Goal: Task Accomplishment & Management: Complete application form

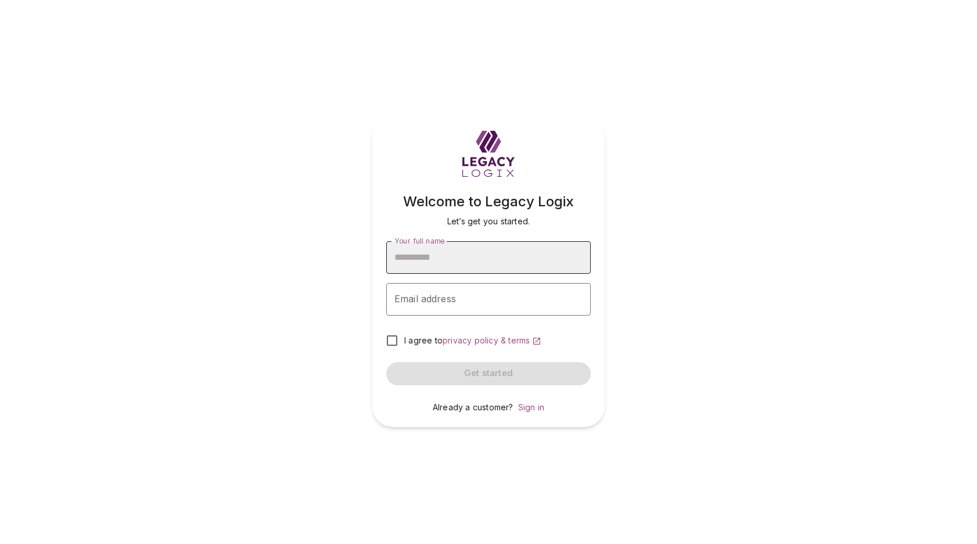
click at [439, 261] on input "Your full name" at bounding box center [488, 257] width 204 height 33
type input "**********"
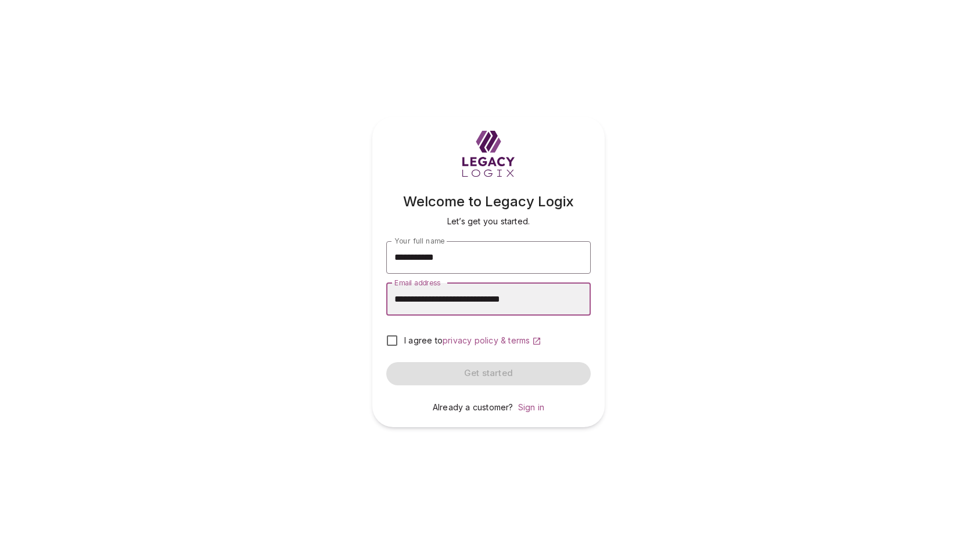
type input "**********"
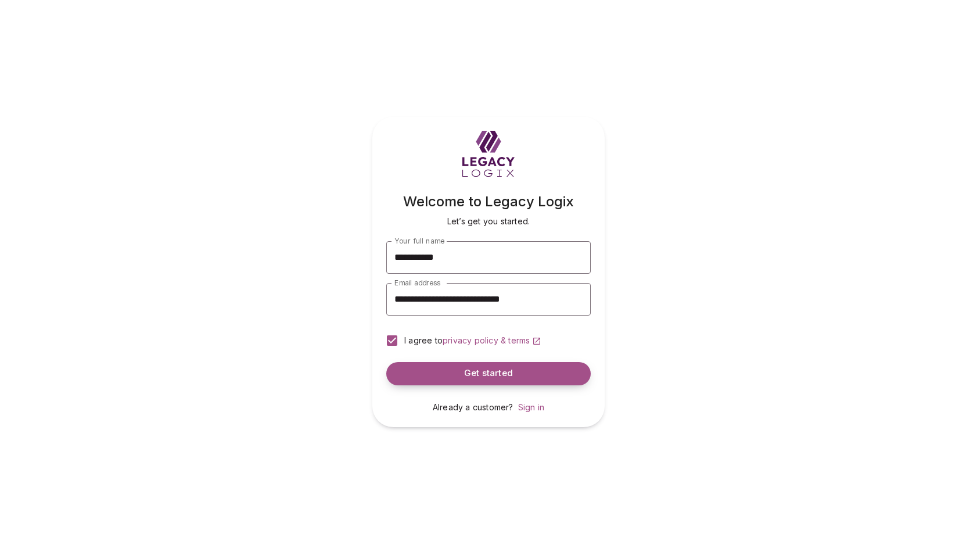
click at [440, 372] on button "Get started" at bounding box center [488, 373] width 204 height 23
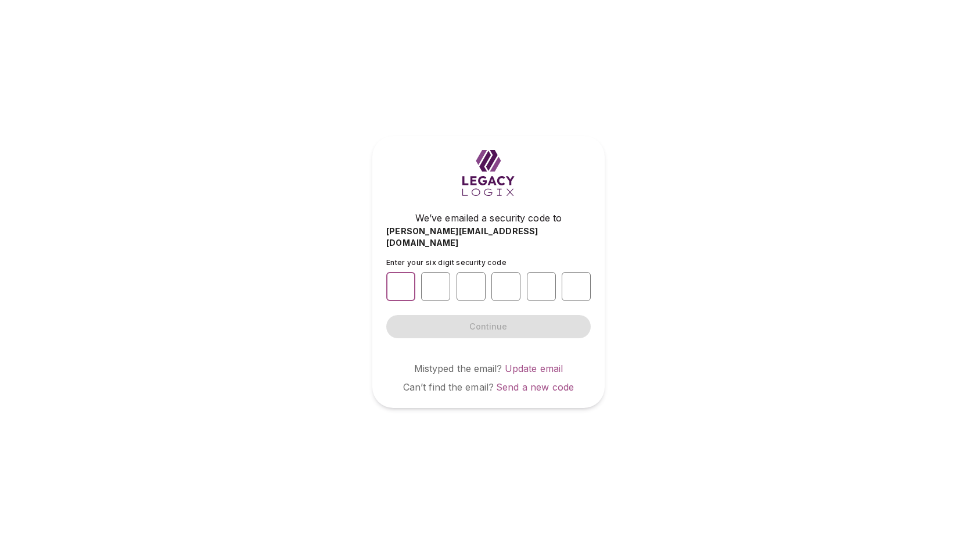
click at [398, 279] on input "number" at bounding box center [400, 286] width 29 height 29
type input "*"
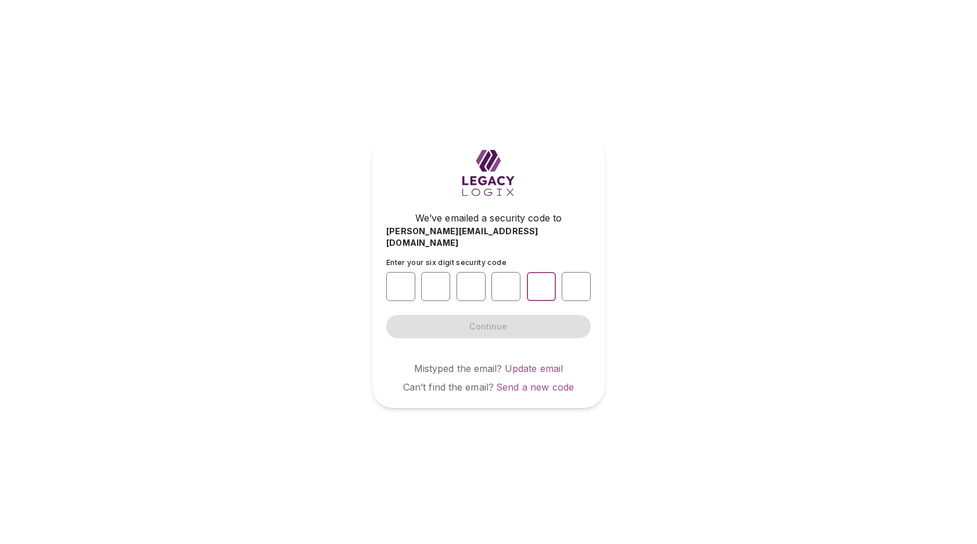
type input "*"
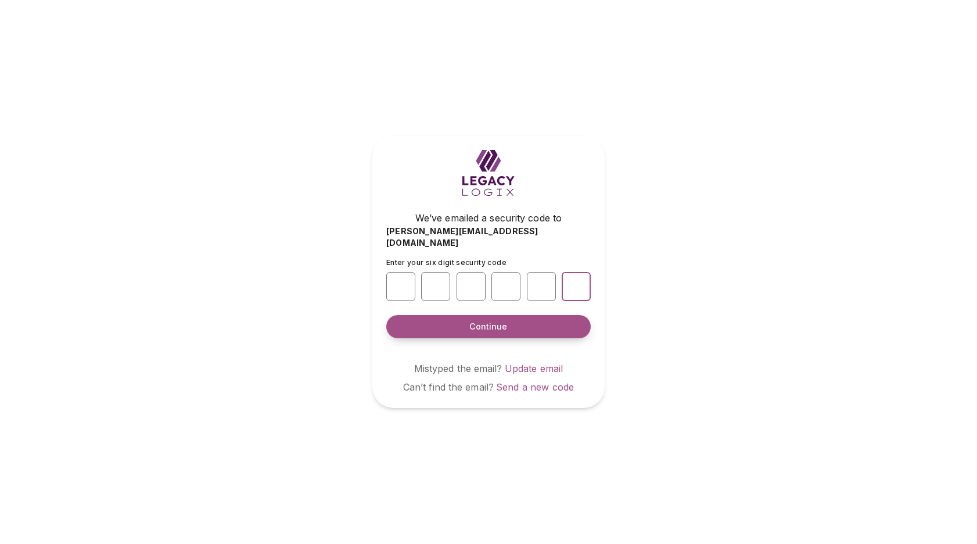
type input "*"
click at [472, 322] on span "Continue" at bounding box center [488, 327] width 38 height 12
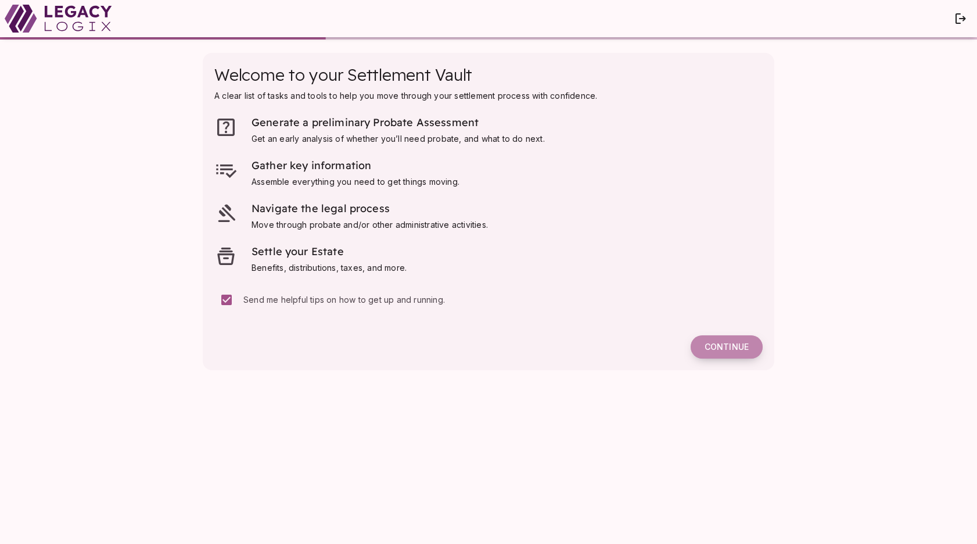
click at [723, 345] on span "Continue" at bounding box center [727, 347] width 44 height 10
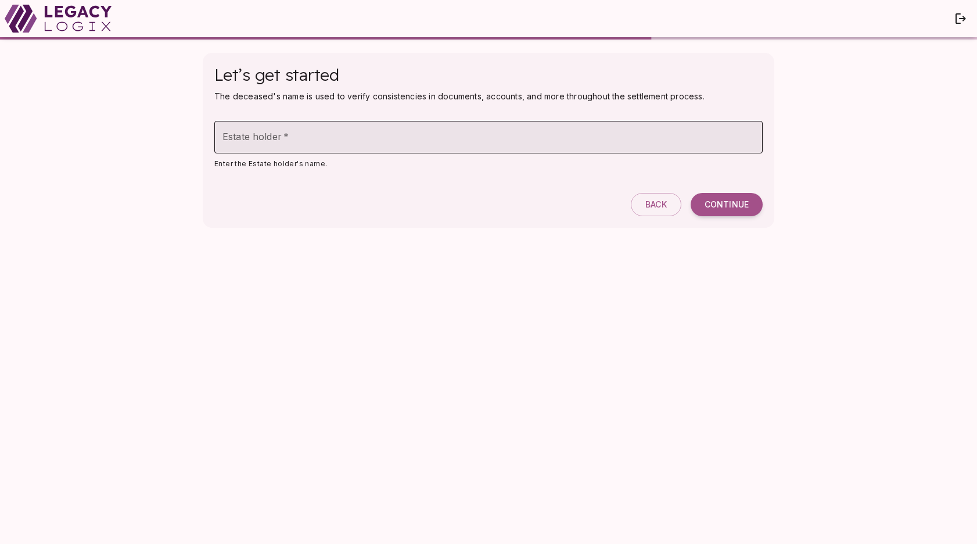
click at [252, 141] on input "Estate holder   *" at bounding box center [488, 137] width 548 height 33
type input "**********"
click at [727, 197] on button "Continue" at bounding box center [727, 204] width 72 height 23
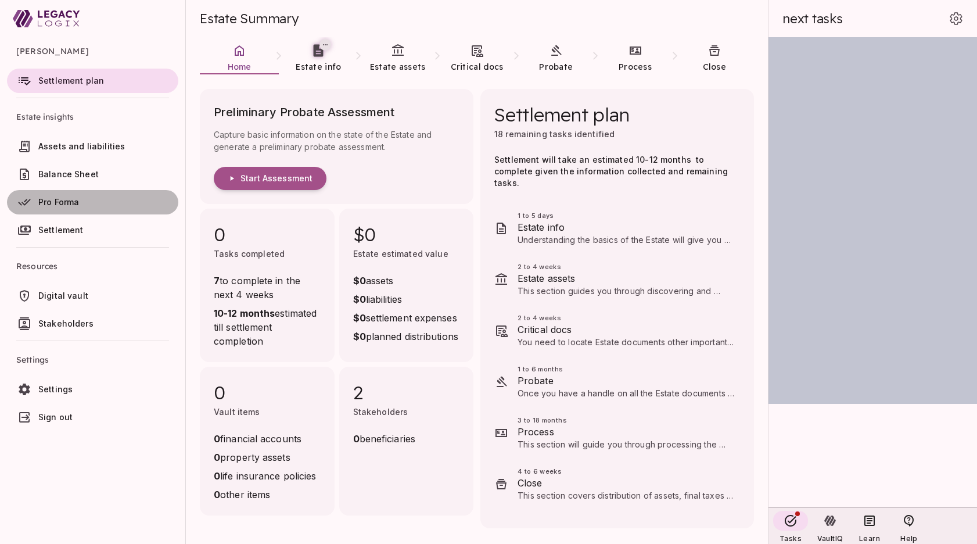
click at [66, 200] on span "Pro Forma" at bounding box center [58, 202] width 41 height 10
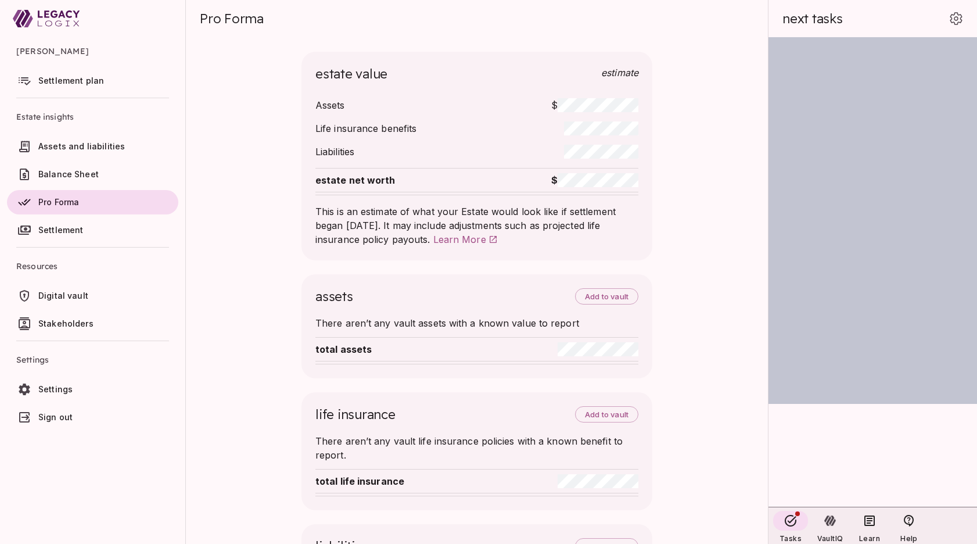
click at [66, 76] on span "Settlement plan" at bounding box center [71, 81] width 66 height 10
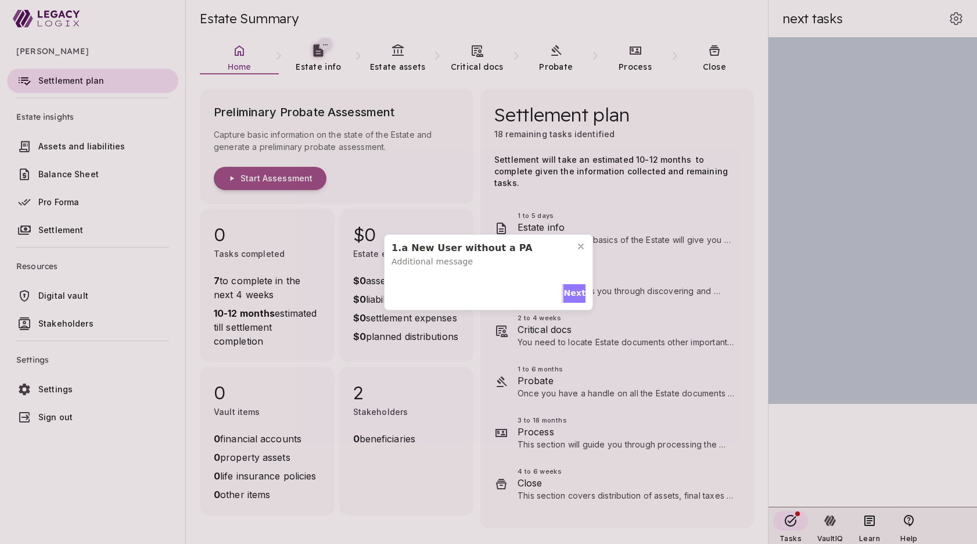
click at [571, 291] on span "Next" at bounding box center [574, 293] width 22 height 12
click at [571, 285] on span "Next" at bounding box center [574, 291] width 22 height 12
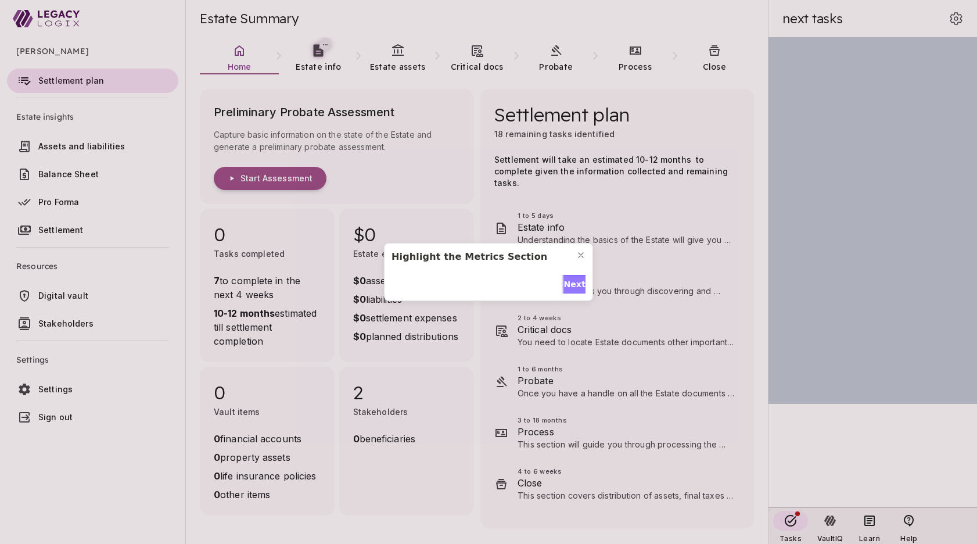
click at [571, 281] on span "Next" at bounding box center [574, 284] width 22 height 12
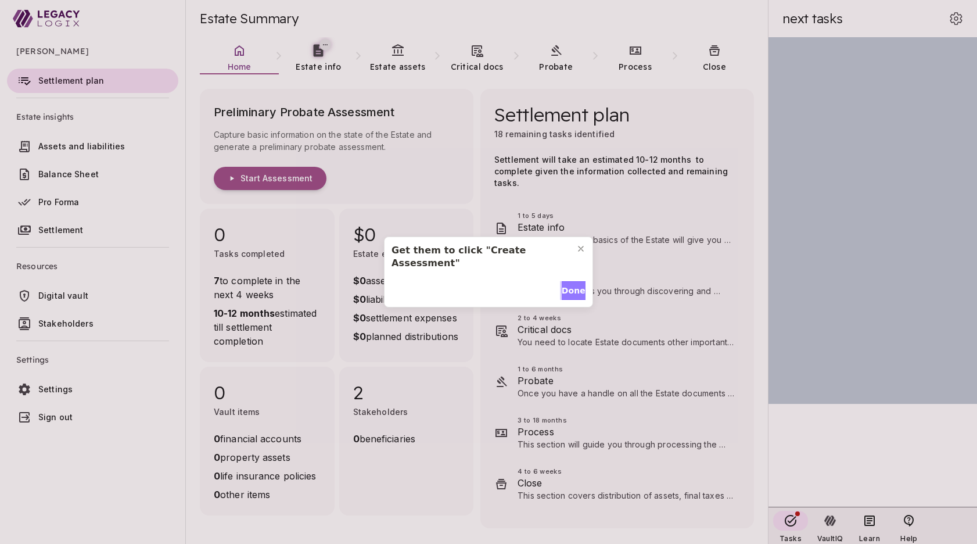
click at [571, 285] on span "Done" at bounding box center [574, 291] width 24 height 12
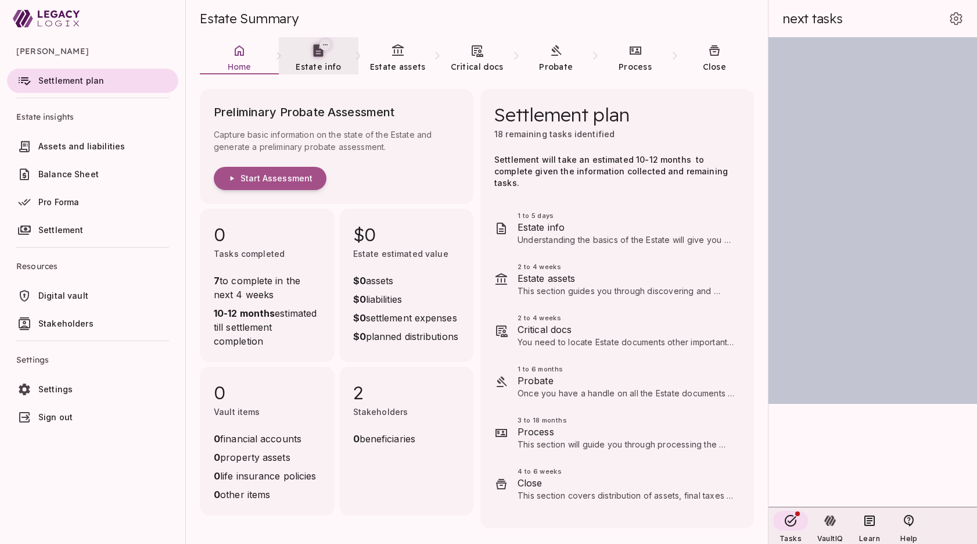
click at [318, 59] on link "Estate info" at bounding box center [318, 58] width 79 height 42
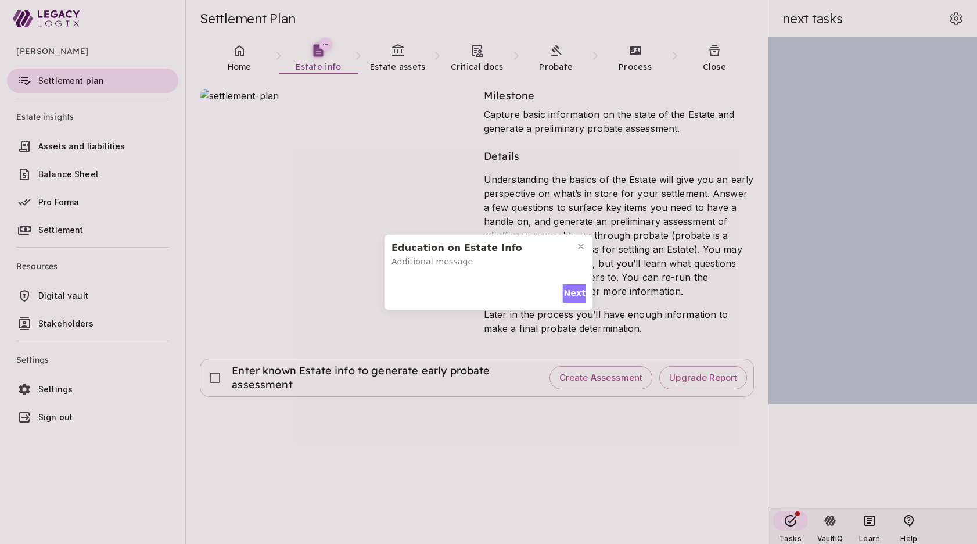
click at [572, 289] on span "Next" at bounding box center [574, 293] width 22 height 12
click at [572, 289] on span "Next" at bounding box center [574, 291] width 22 height 12
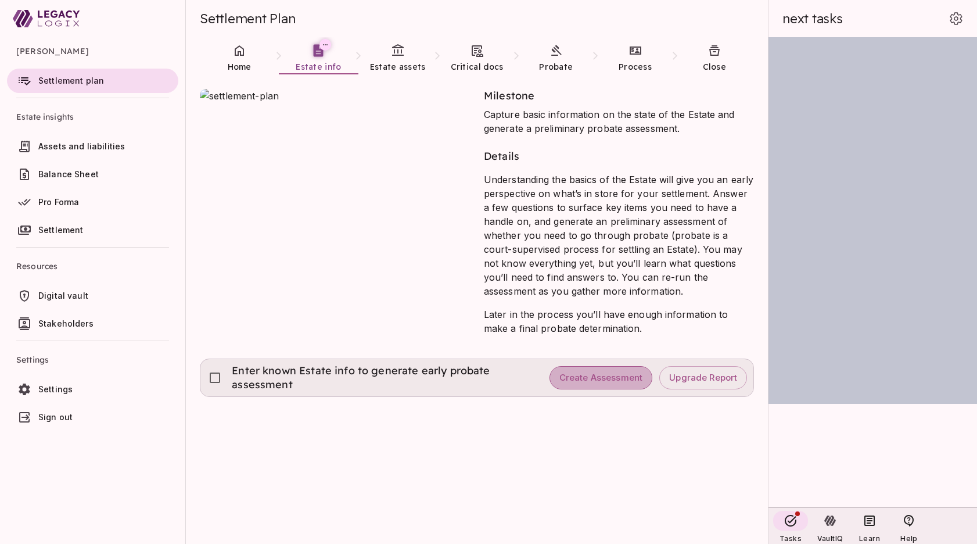
click at [599, 378] on span "Create Assessment" at bounding box center [601, 377] width 84 height 11
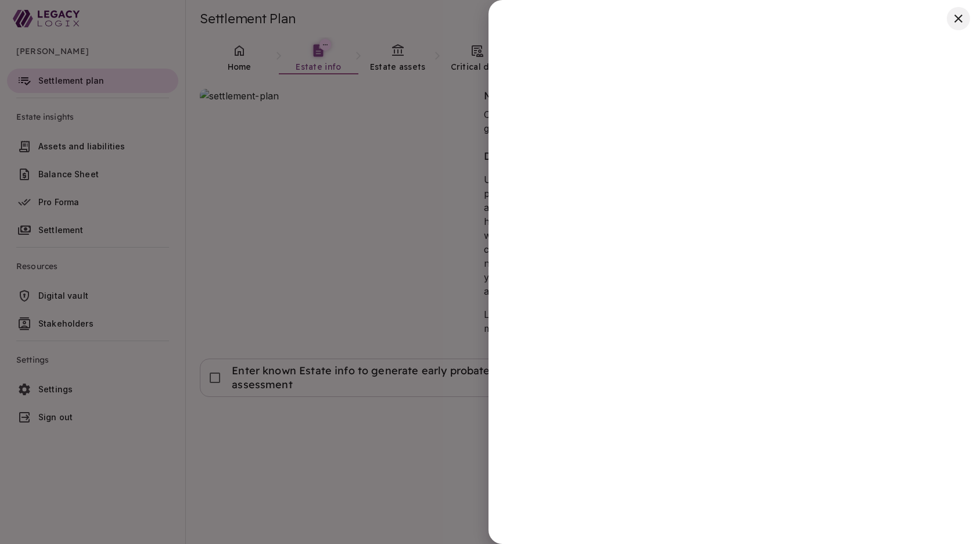
click at [960, 19] on icon "button" at bounding box center [958, 19] width 14 height 14
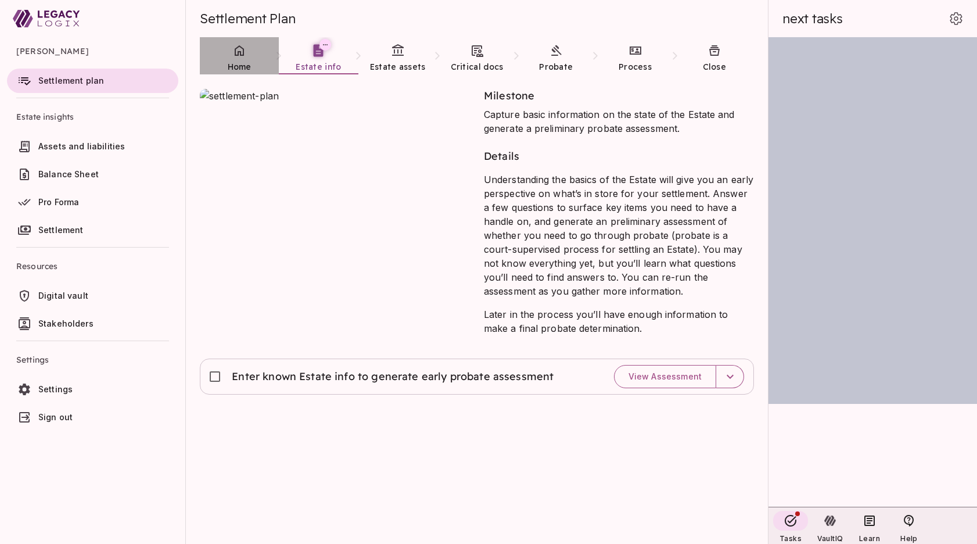
click at [238, 59] on link "Home" at bounding box center [239, 58] width 79 height 42
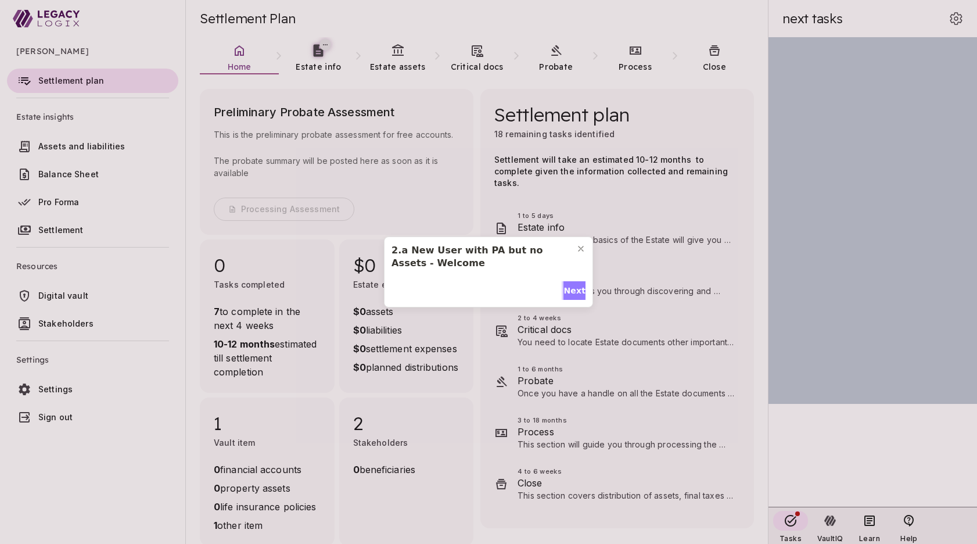
click at [572, 291] on span "Next" at bounding box center [574, 291] width 22 height 12
click at [573, 285] on span "Next" at bounding box center [574, 291] width 22 height 12
click at [573, 278] on span "Next" at bounding box center [574, 284] width 22 height 12
click at [573, 285] on span "Done" at bounding box center [574, 291] width 24 height 12
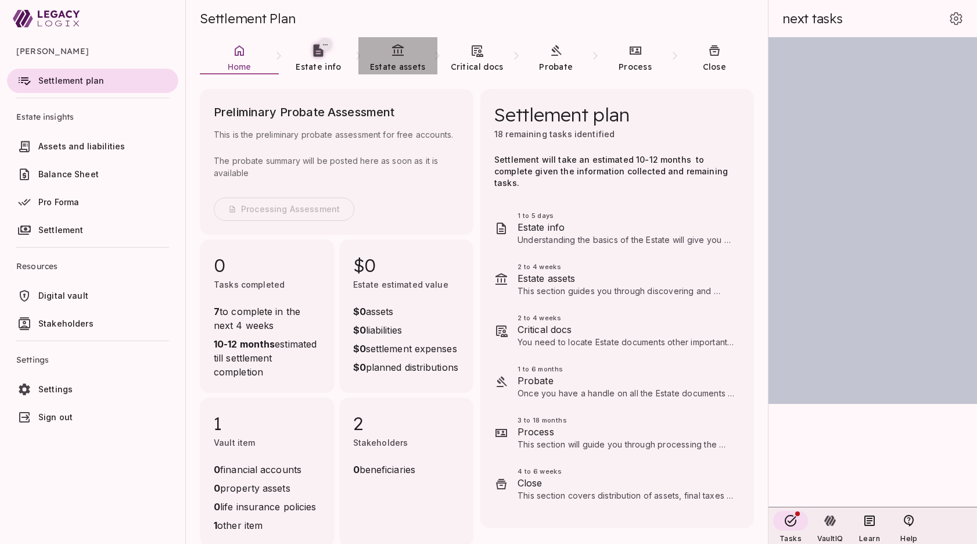
click at [399, 60] on link "Estate assets" at bounding box center [397, 58] width 79 height 42
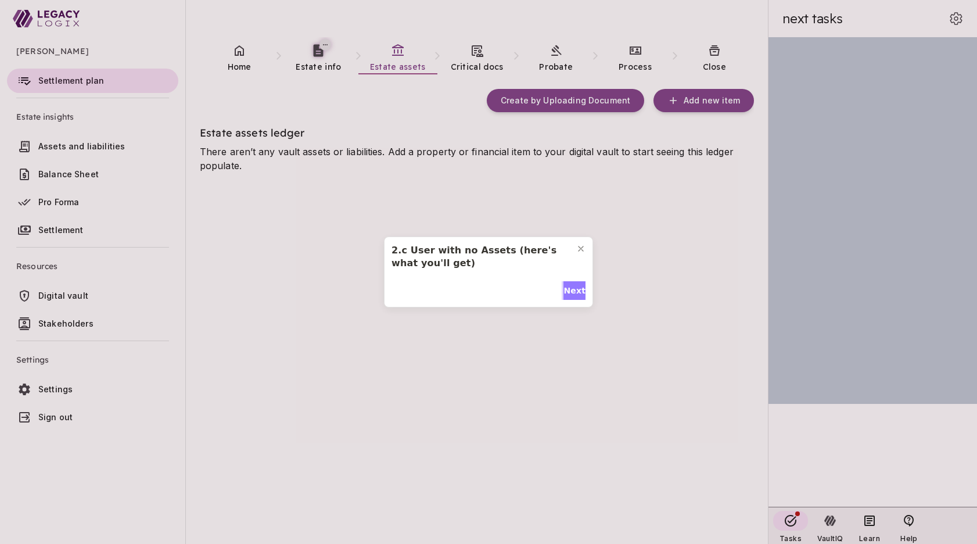
click at [573, 290] on span "Next" at bounding box center [574, 291] width 22 height 12
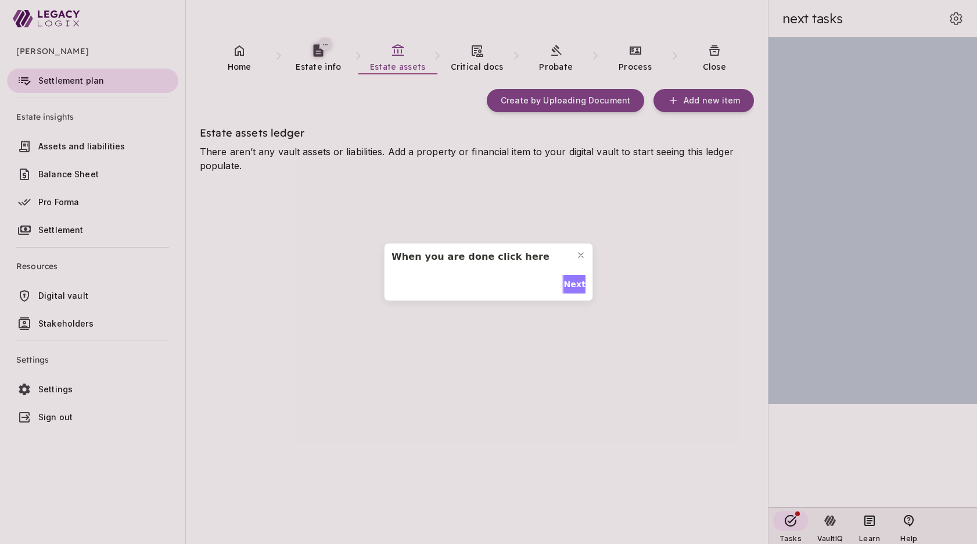
click at [571, 280] on span "Next" at bounding box center [574, 284] width 22 height 12
click at [568, 285] on span "Done" at bounding box center [574, 291] width 24 height 12
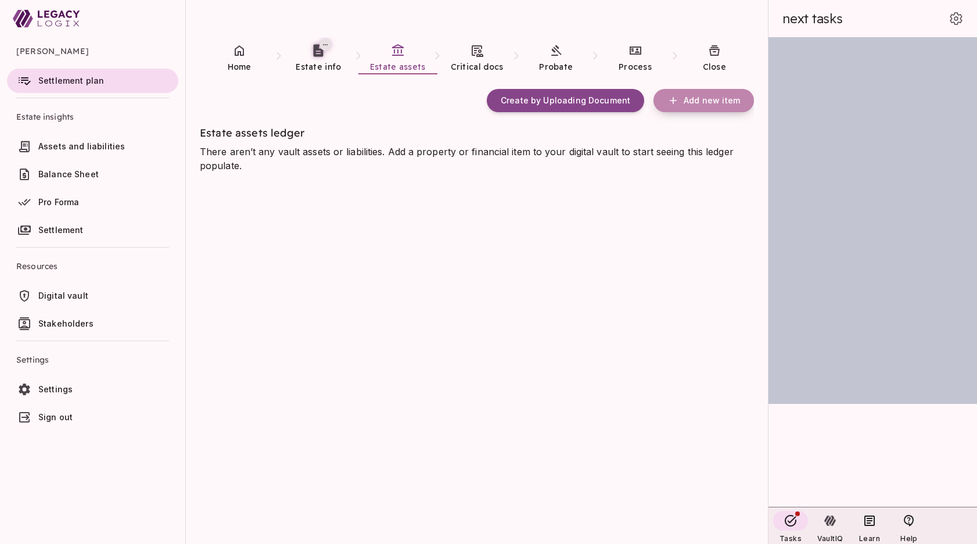
click at [706, 100] on span "Add new item" at bounding box center [712, 100] width 56 height 10
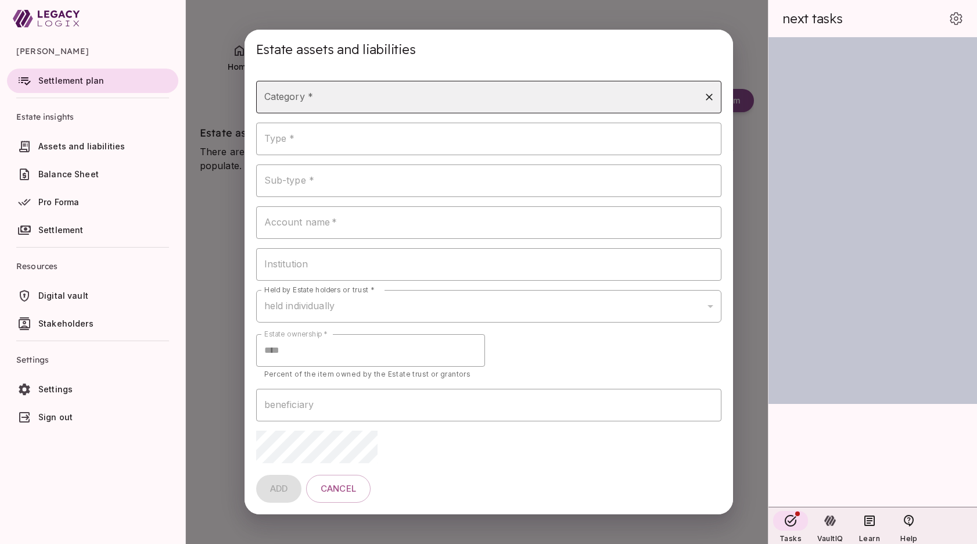
click at [388, 97] on input "Category *" at bounding box center [479, 97] width 437 height 22
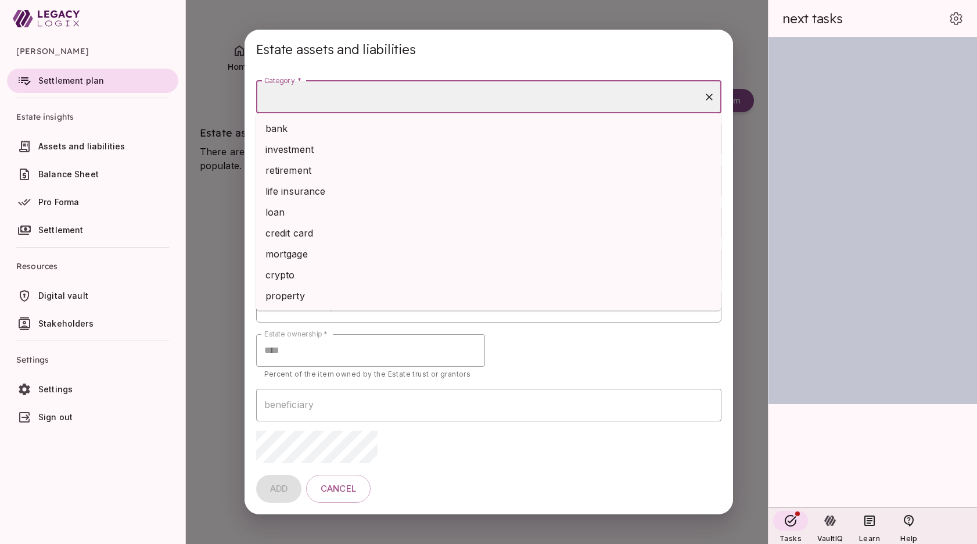
click at [371, 129] on li "bank" at bounding box center [488, 128] width 465 height 21
type input "****"
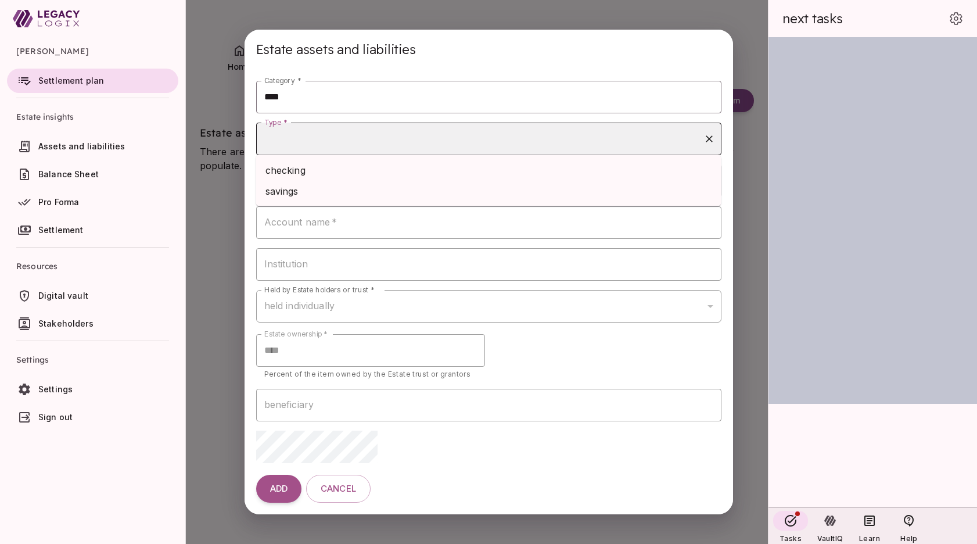
click at [347, 139] on input "Type *" at bounding box center [479, 139] width 437 height 22
click at [340, 171] on li "checking" at bounding box center [488, 170] width 465 height 21
type input "********"
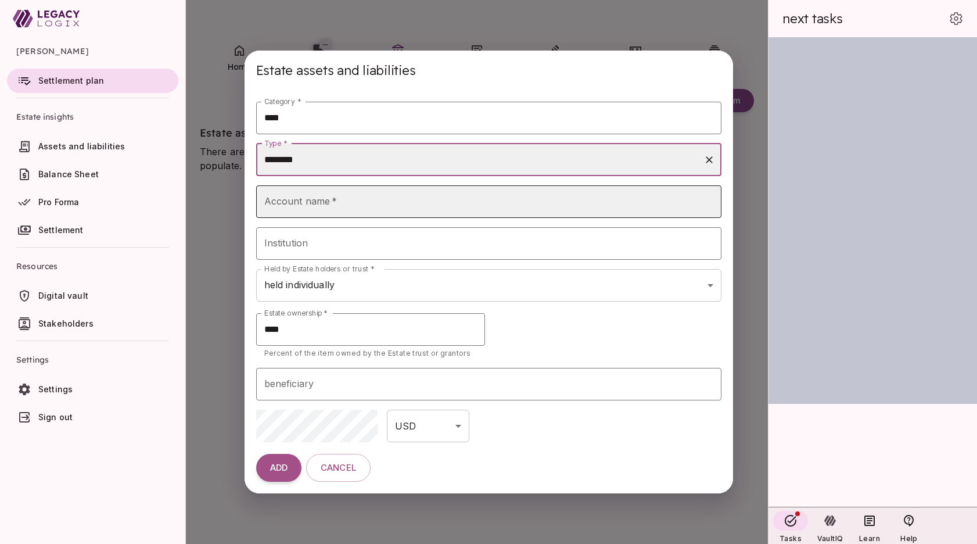
click at [314, 206] on input "Account name   *" at bounding box center [488, 201] width 465 height 33
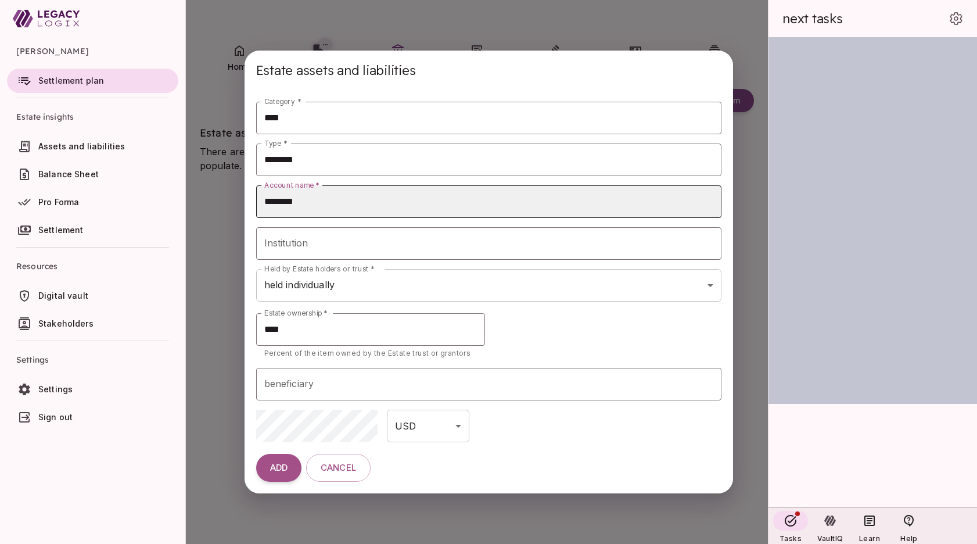
type input "********"
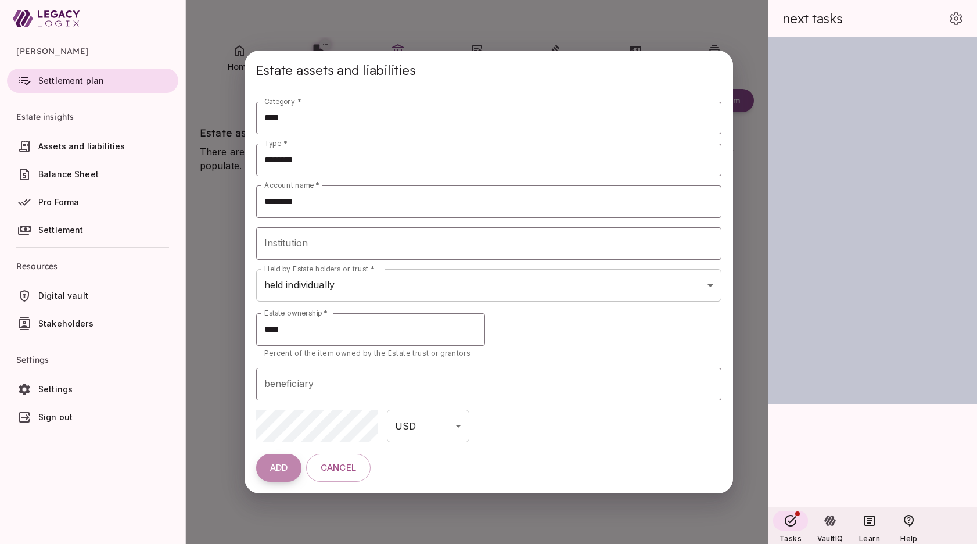
click at [277, 468] on span "ADD" at bounding box center [278, 467] width 17 height 11
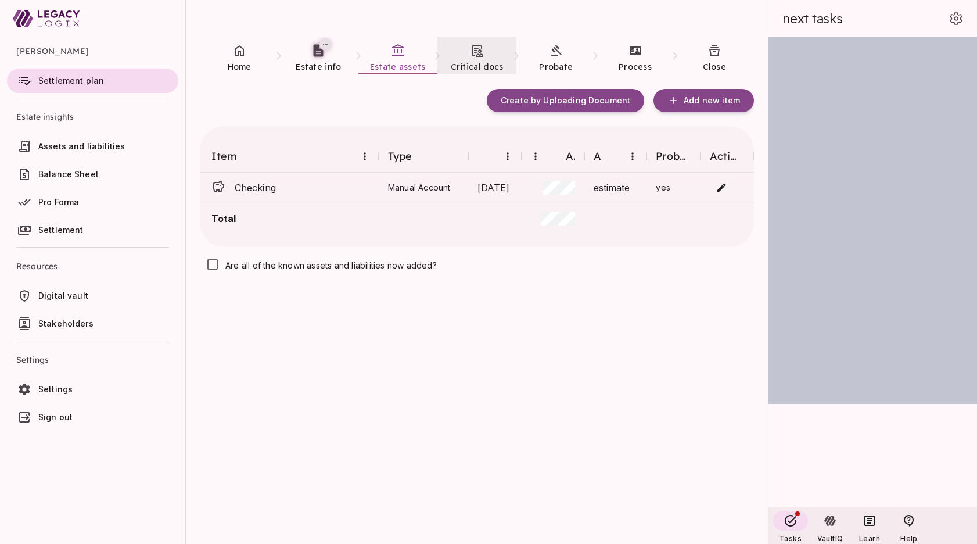
click at [478, 57] on icon at bounding box center [477, 51] width 14 height 14
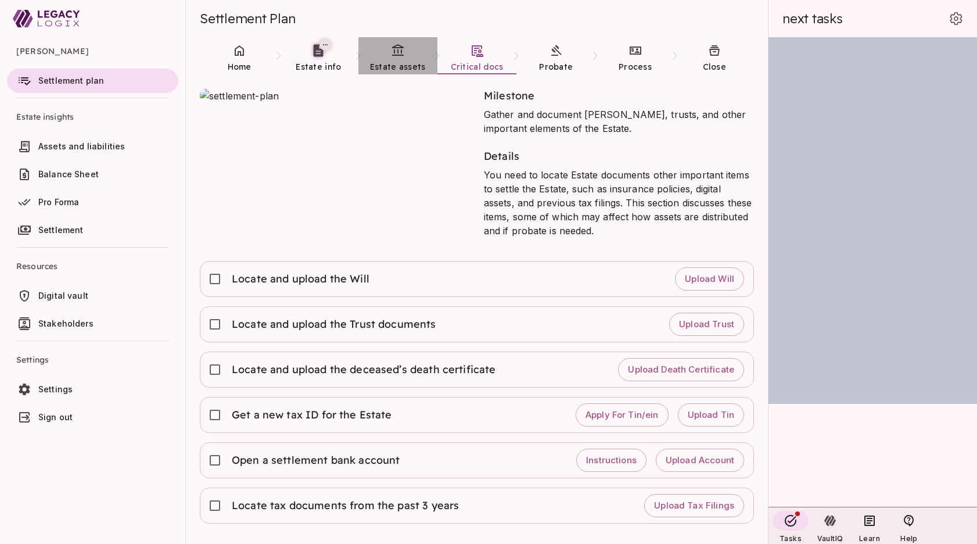
click at [402, 53] on icon at bounding box center [398, 51] width 14 height 14
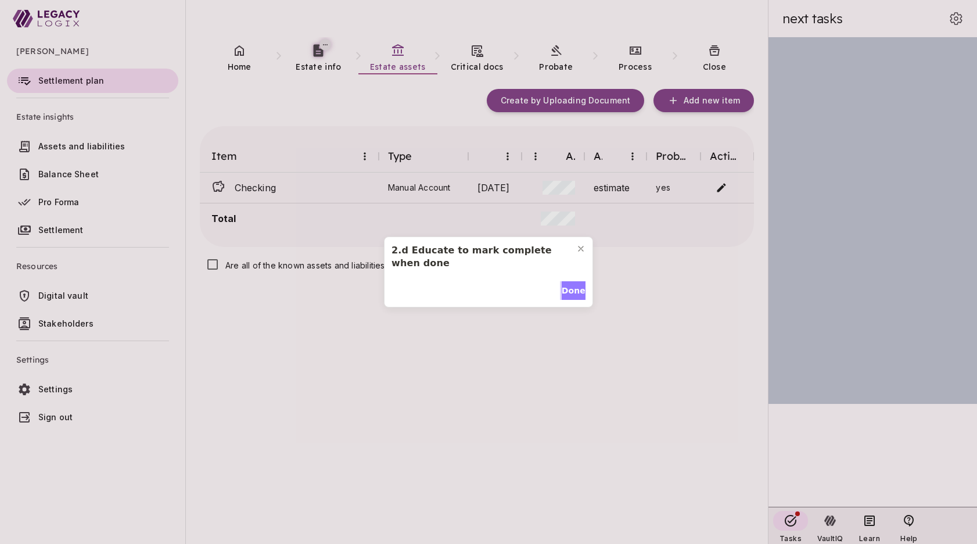
click at [572, 293] on span "Done" at bounding box center [574, 291] width 24 height 12
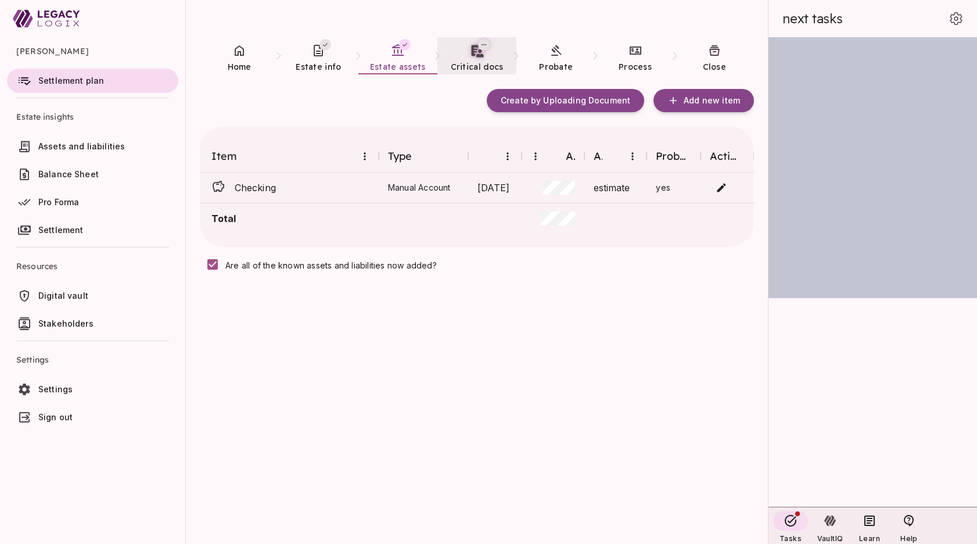
click at [479, 59] on link "Critical docs" at bounding box center [476, 58] width 79 height 42
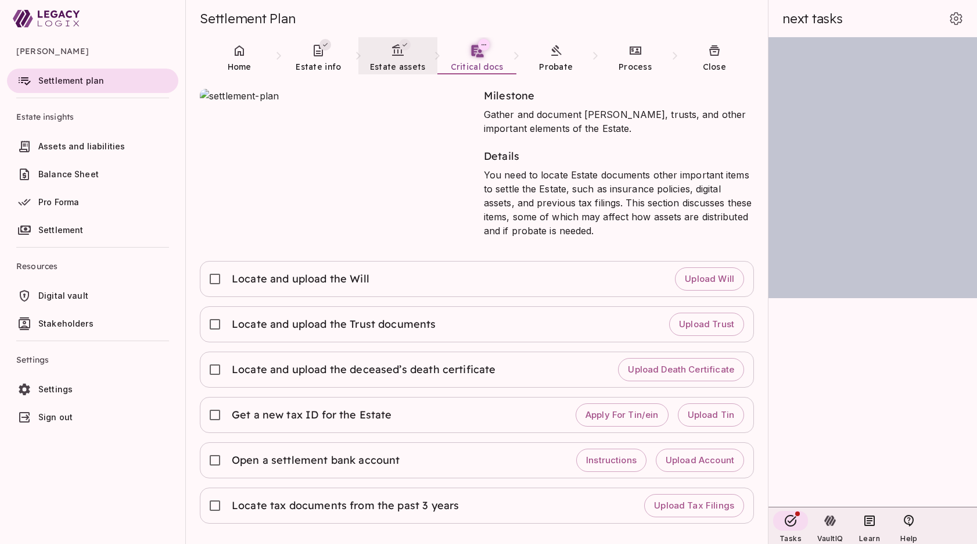
click at [398, 60] on link "Estate assets" at bounding box center [397, 58] width 79 height 42
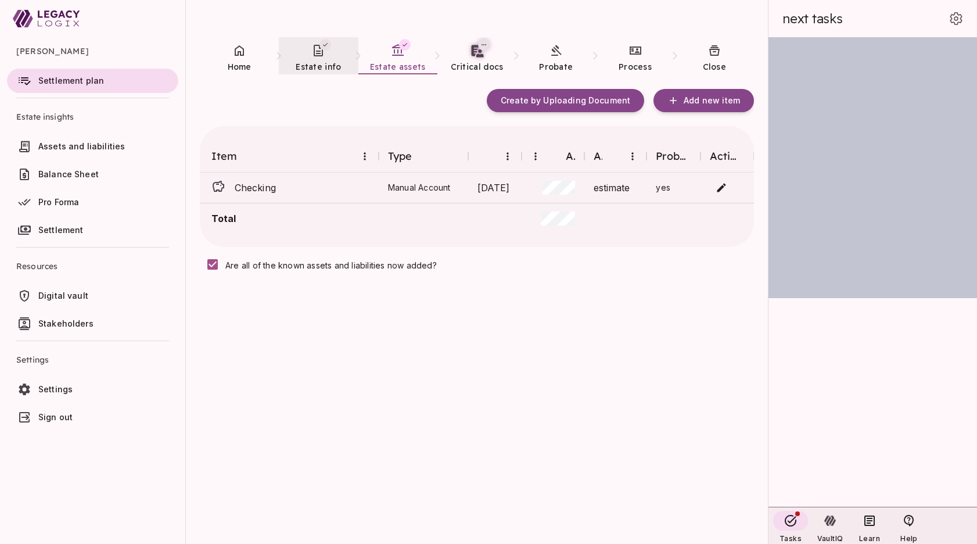
click at [316, 64] on span "Estate info" at bounding box center [318, 67] width 45 height 10
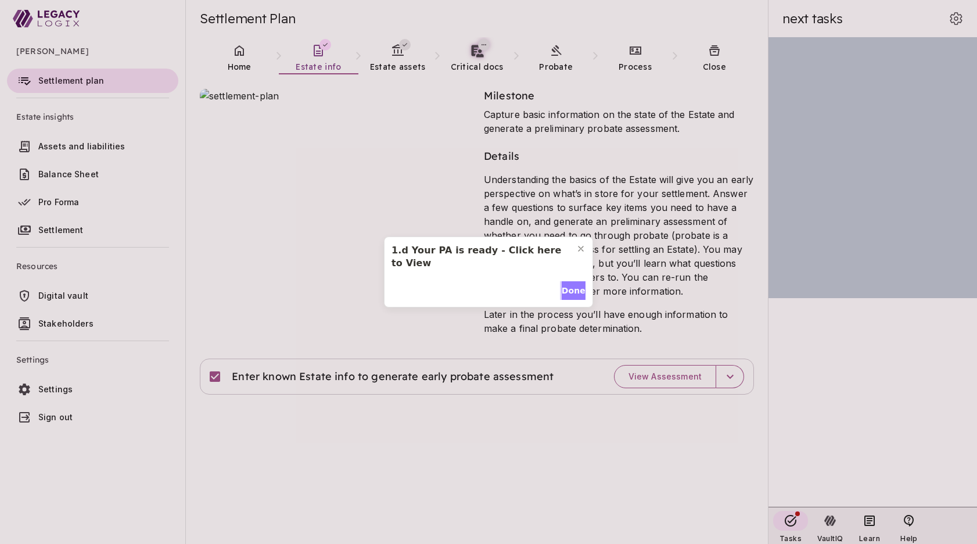
click at [565, 290] on span "Done" at bounding box center [574, 291] width 24 height 12
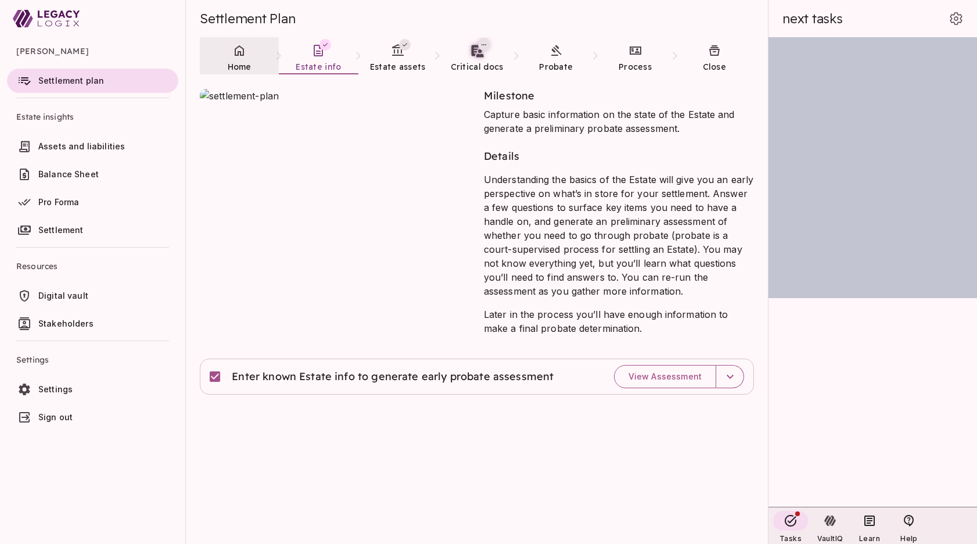
click at [239, 58] on link "Home" at bounding box center [239, 58] width 79 height 42
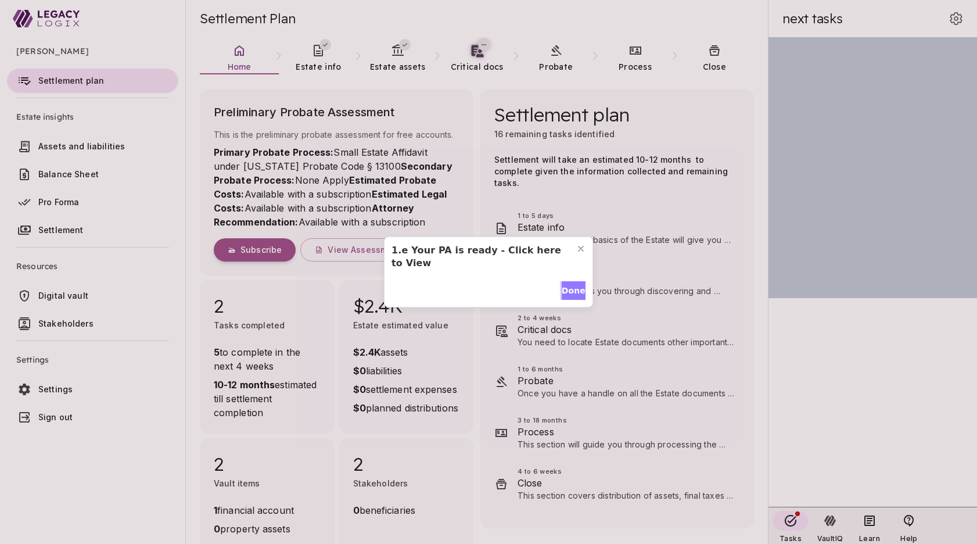
click at [570, 290] on span "Done" at bounding box center [574, 291] width 24 height 12
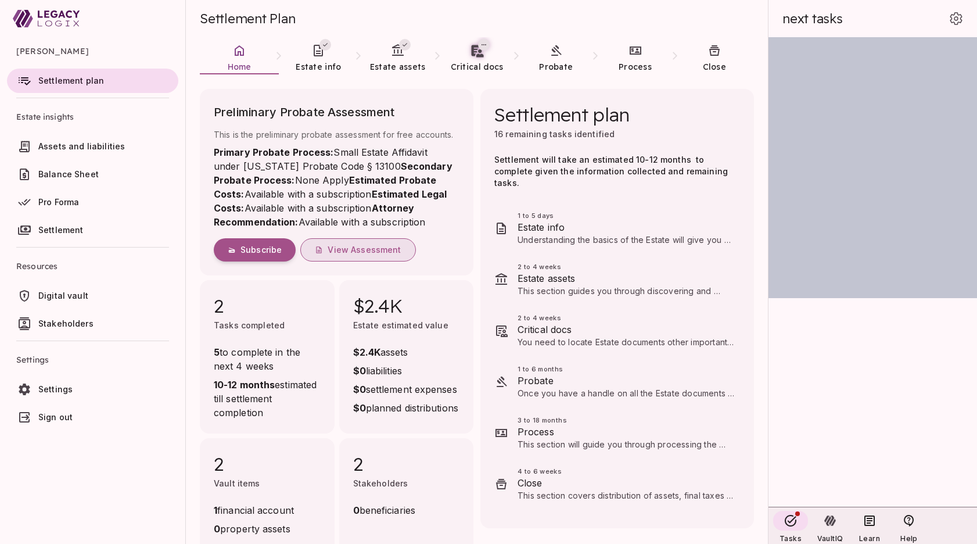
click at [368, 255] on span "View Assessment" at bounding box center [364, 250] width 73 height 10
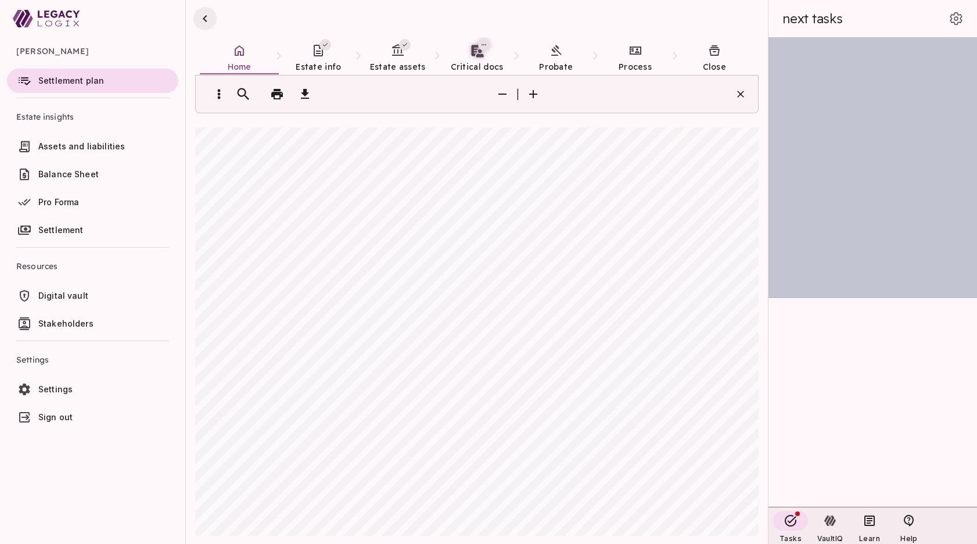
click at [204, 16] on icon "button" at bounding box center [205, 19] width 14 height 14
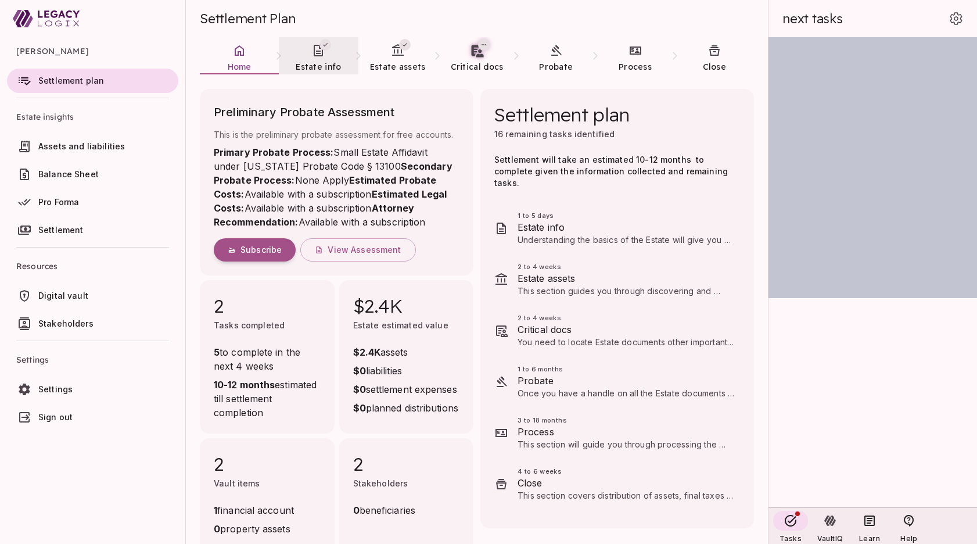
click at [318, 56] on icon at bounding box center [318, 51] width 9 height 12
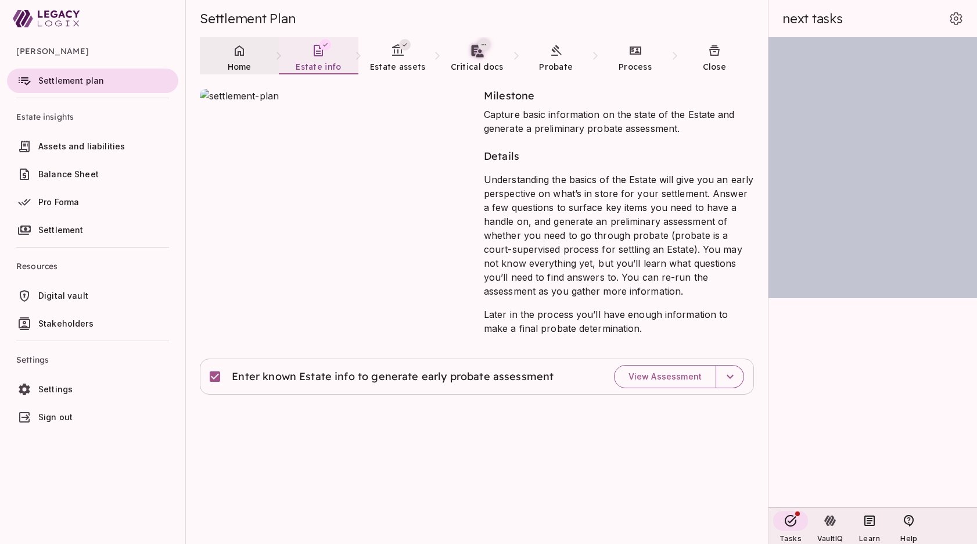
click at [232, 62] on span "Home" at bounding box center [240, 67] width 24 height 10
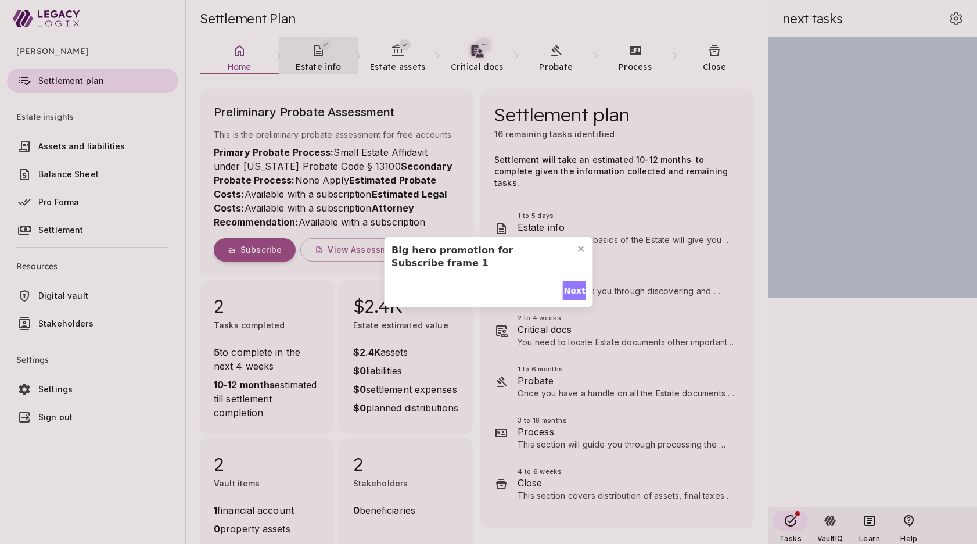
click at [572, 294] on span "Next" at bounding box center [574, 291] width 22 height 12
click at [494, 285] on span "Done" at bounding box center [495, 291] width 24 height 12
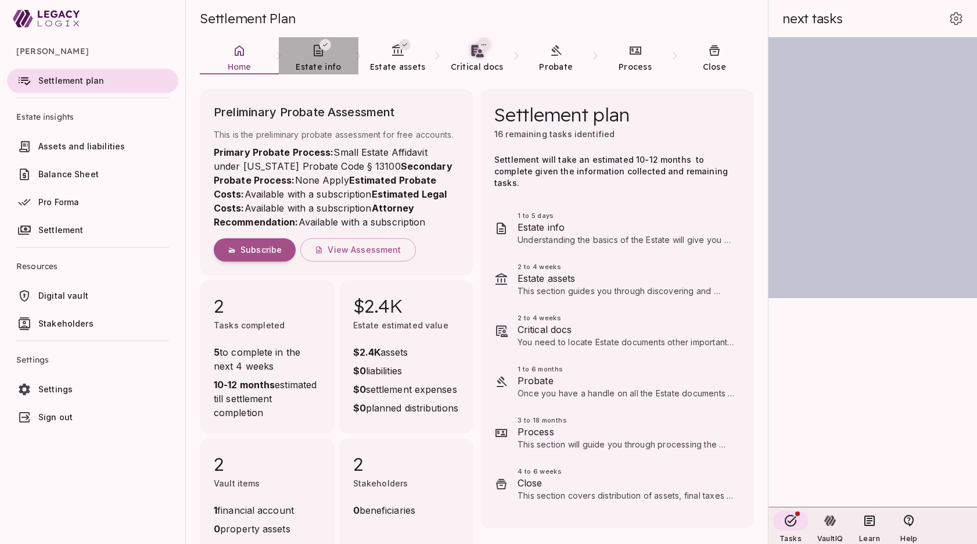
click at [315, 56] on icon at bounding box center [318, 51] width 14 height 14
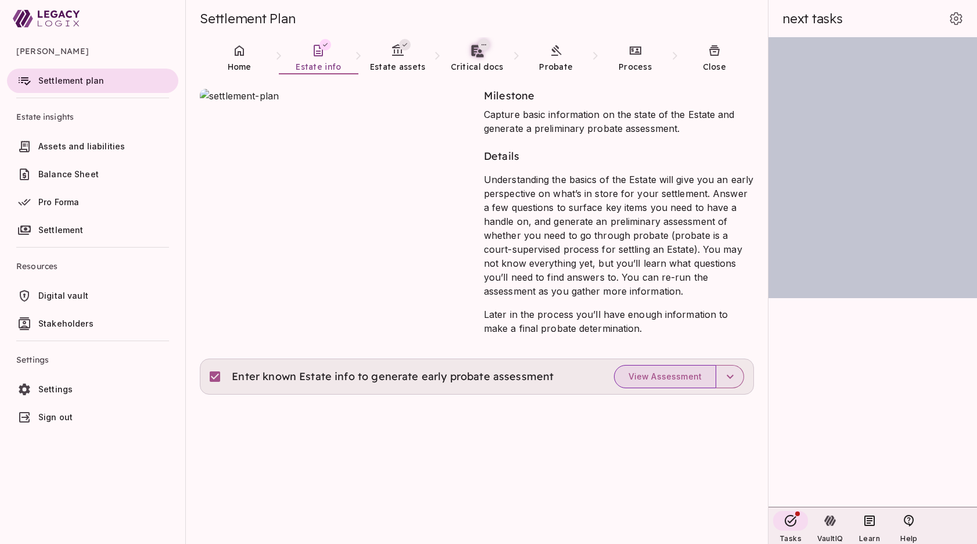
click at [659, 377] on span "View Assessment" at bounding box center [664, 376] width 73 height 10
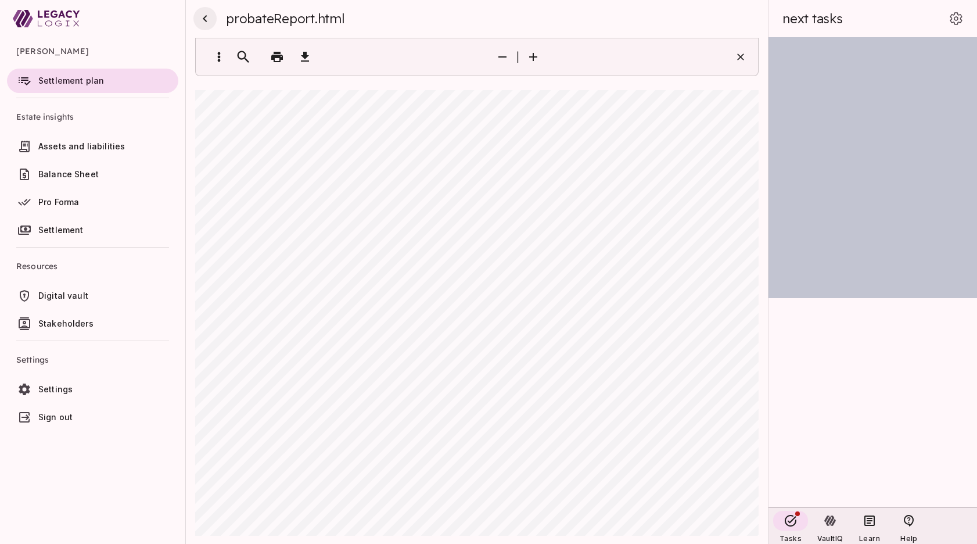
click at [202, 21] on icon "button" at bounding box center [205, 19] width 14 height 14
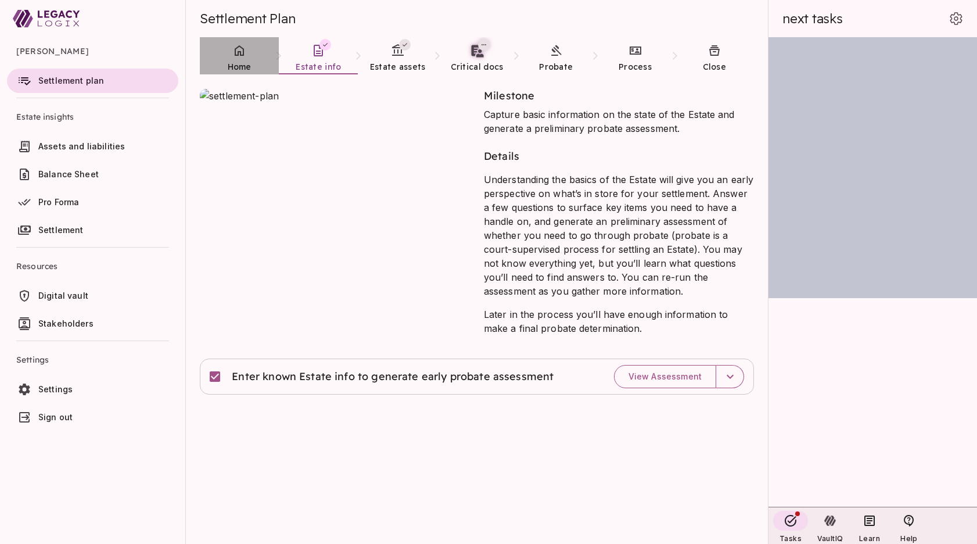
click at [246, 59] on link "Home" at bounding box center [239, 58] width 79 height 42
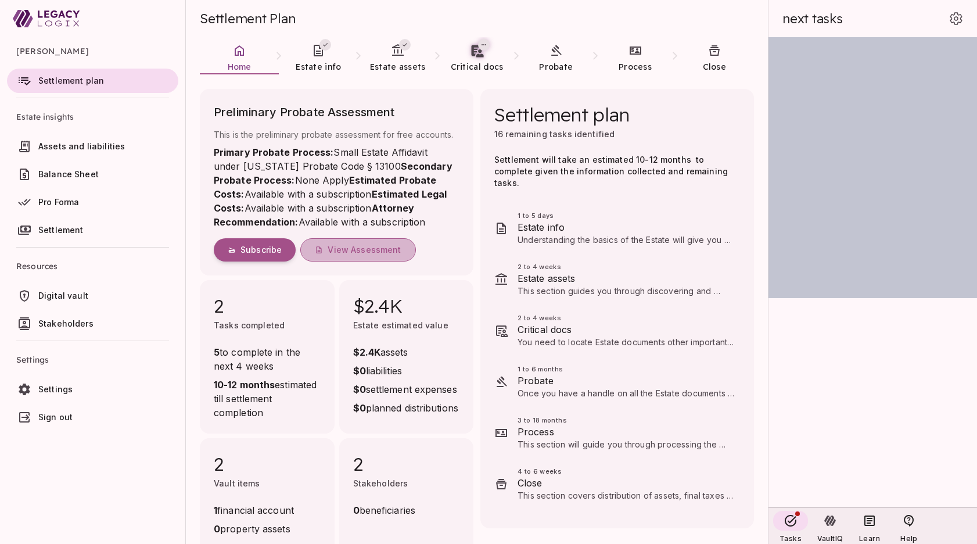
click at [372, 255] on span "View Assessment" at bounding box center [364, 250] width 73 height 10
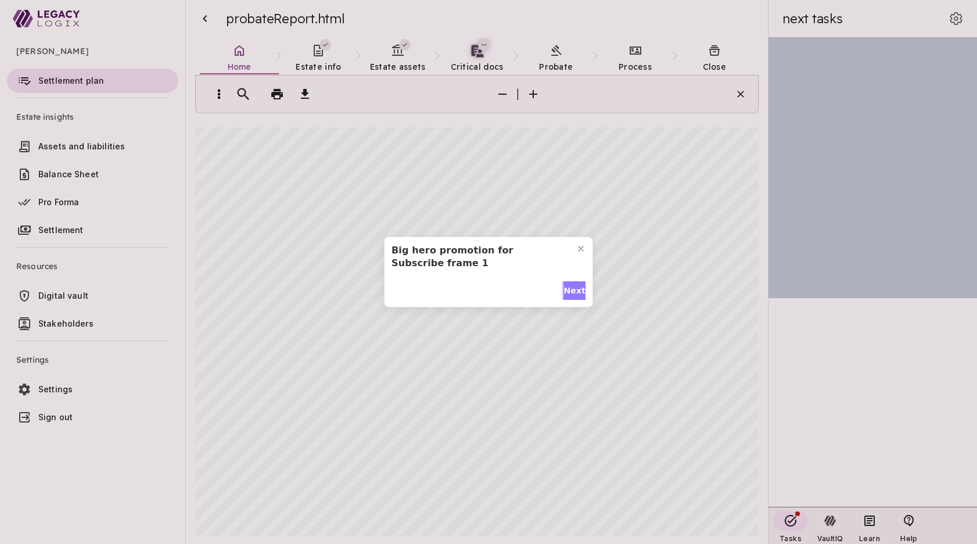
click at [569, 292] on span "Next" at bounding box center [574, 291] width 22 height 12
click at [495, 289] on span "Done" at bounding box center [495, 291] width 24 height 12
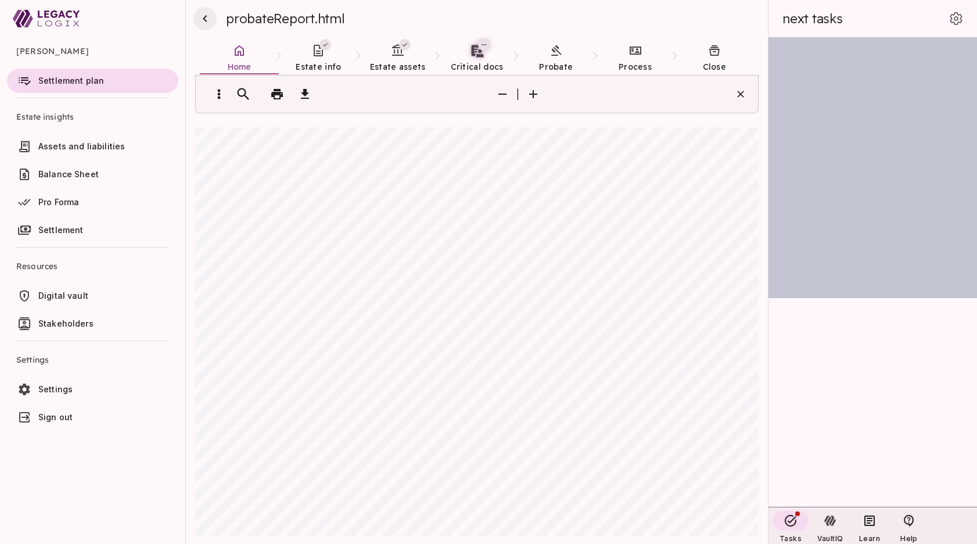
click at [207, 20] on icon "button" at bounding box center [205, 19] width 14 height 14
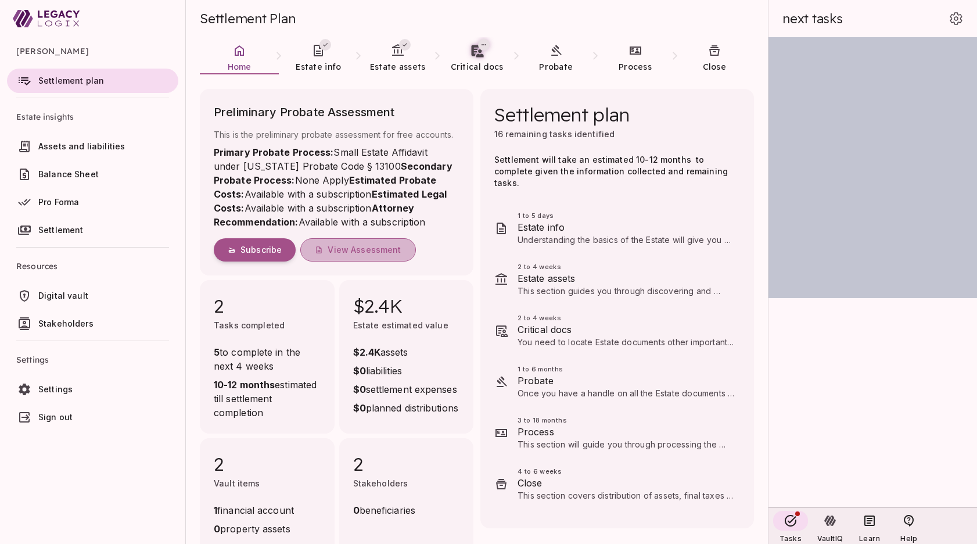
click at [356, 255] on span "View Assessment" at bounding box center [364, 250] width 73 height 10
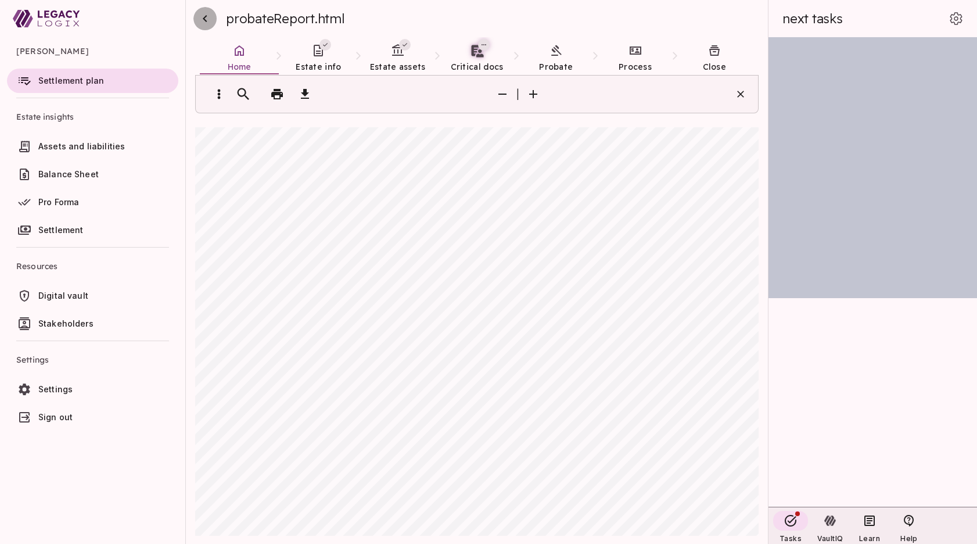
click at [203, 17] on icon "button" at bounding box center [205, 19] width 14 height 14
